Goal: Information Seeking & Learning: Check status

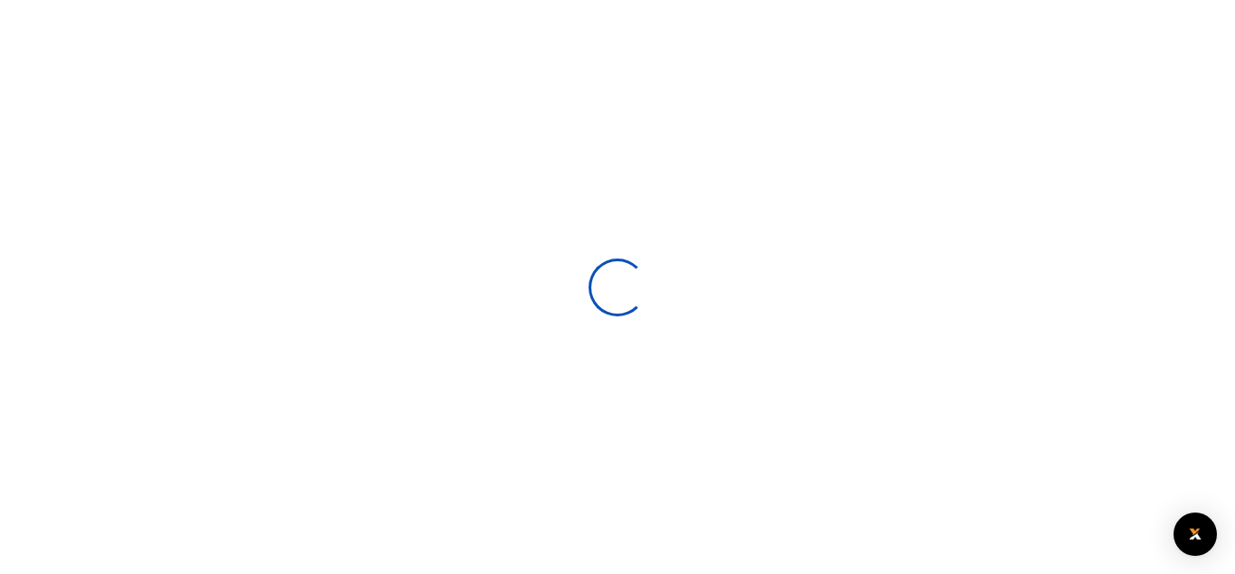
scroll to position [298, 829]
